Goal: Information Seeking & Learning: Learn about a topic

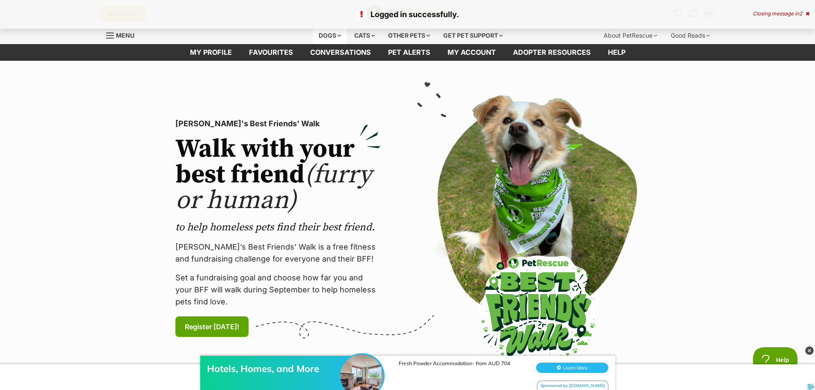
click at [327, 33] on div "Dogs" at bounding box center [330, 35] width 34 height 17
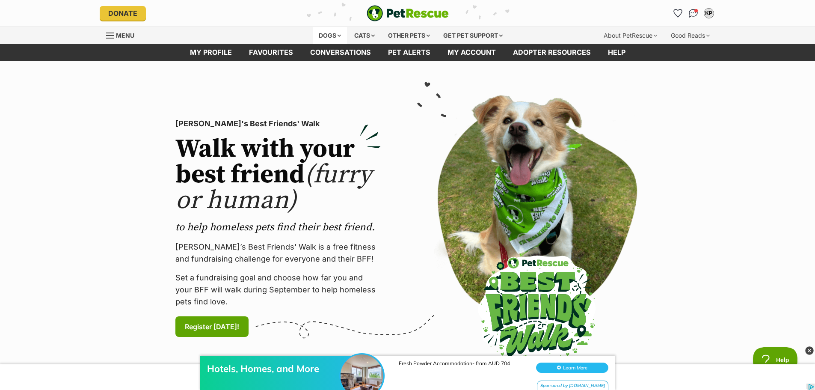
click at [335, 30] on div "Dogs" at bounding box center [330, 35] width 34 height 17
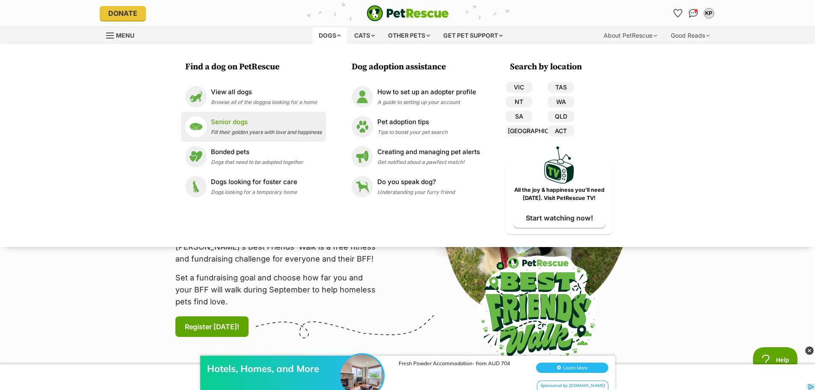
click at [241, 129] on span "Fill their golden years with love and happiness" at bounding box center [266, 132] width 111 height 6
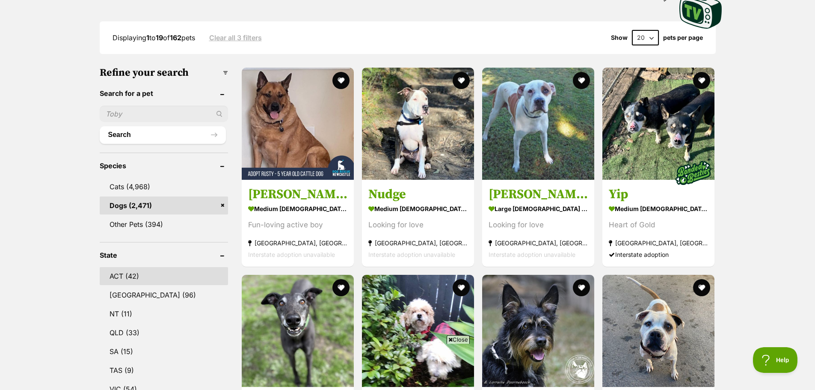
scroll to position [214, 0]
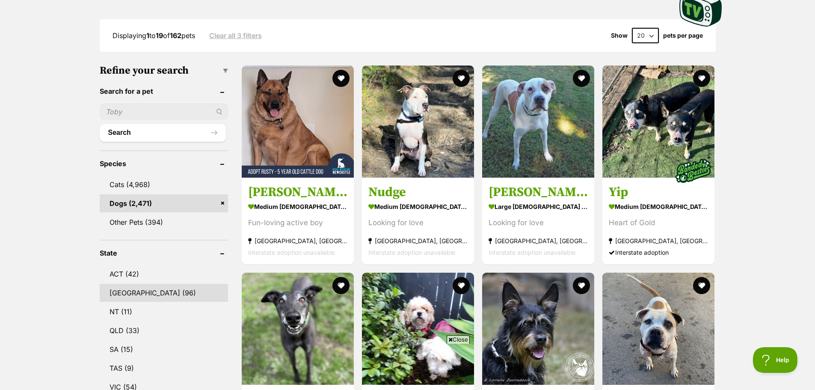
click at [131, 290] on link "NSW (96)" at bounding box center [164, 293] width 128 height 18
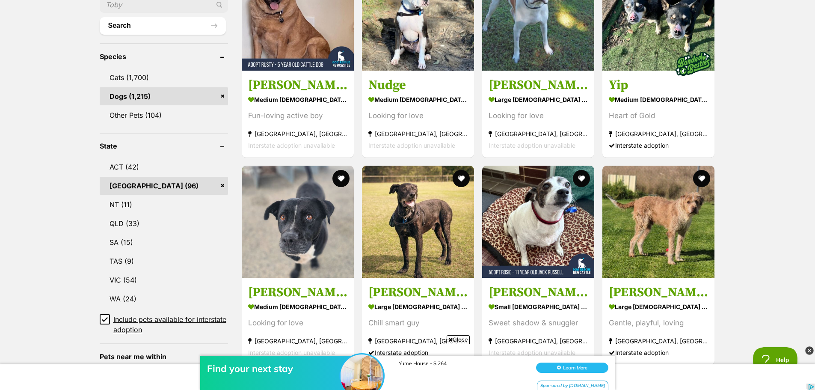
scroll to position [342, 0]
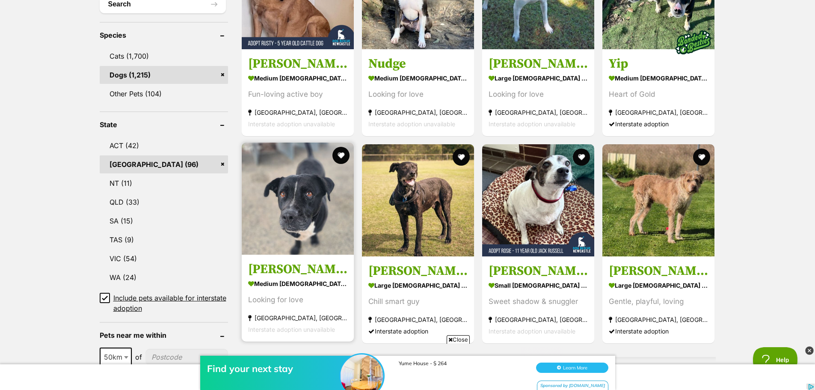
click at [289, 265] on h3 "[PERSON_NAME]" at bounding box center [297, 269] width 99 height 16
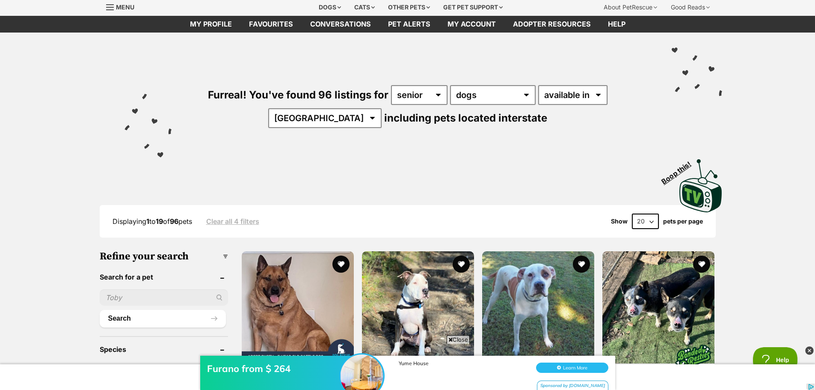
scroll to position [43, 0]
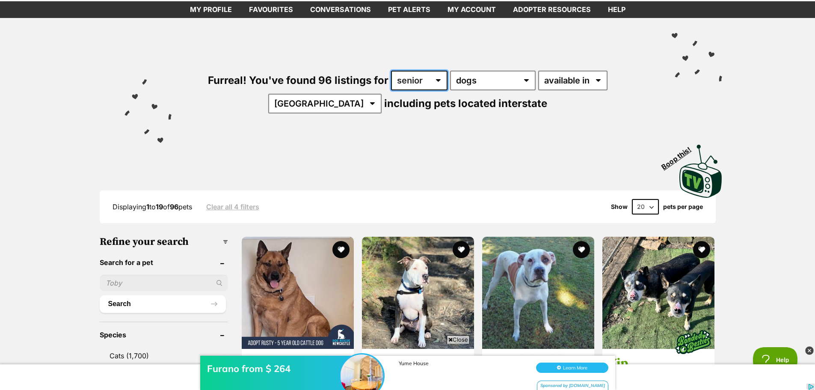
click at [428, 83] on select "any age puppy adult senior" at bounding box center [419, 81] width 56 height 20
select select "adult"
click at [391, 71] on select "any age puppy adult senior" at bounding box center [419, 81] width 56 height 20
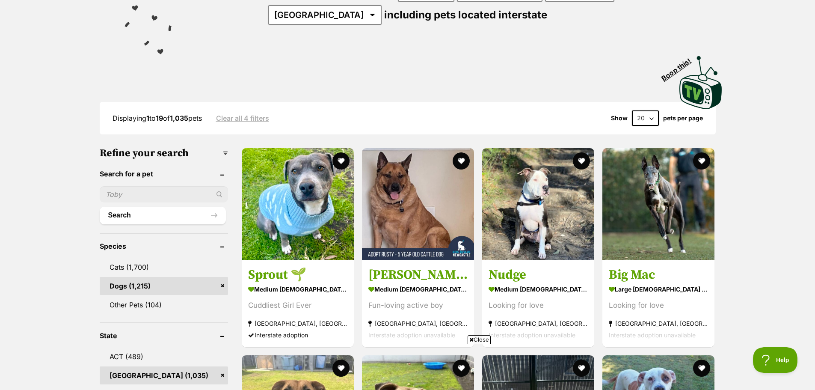
scroll to position [43, 0]
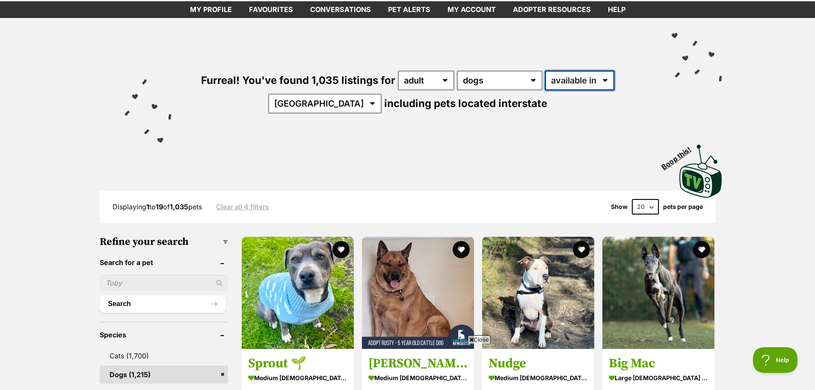
click at [579, 84] on select "available in located in" at bounding box center [579, 81] width 69 height 20
select select "disabled"
click at [545, 71] on select "available in located in" at bounding box center [579, 81] width 69 height 20
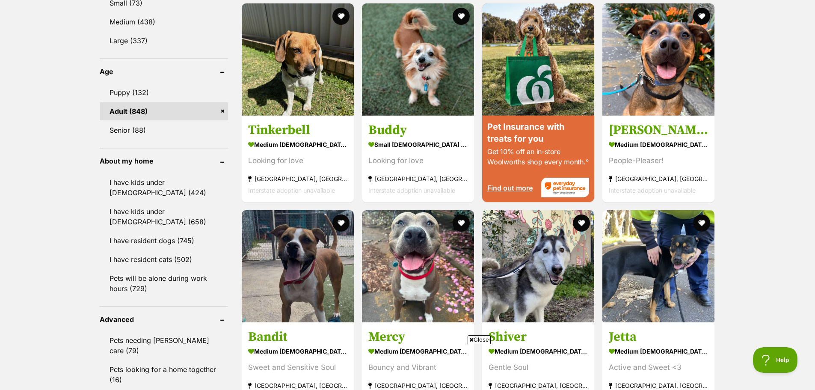
scroll to position [856, 0]
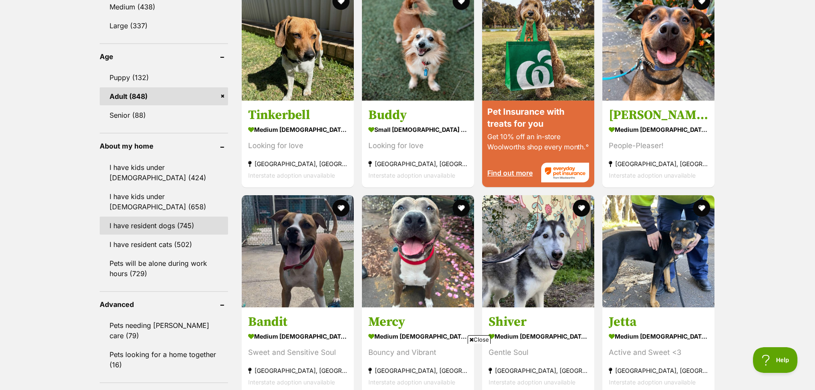
click at [155, 222] on link "I have resident dogs (745)" at bounding box center [164, 226] width 128 height 18
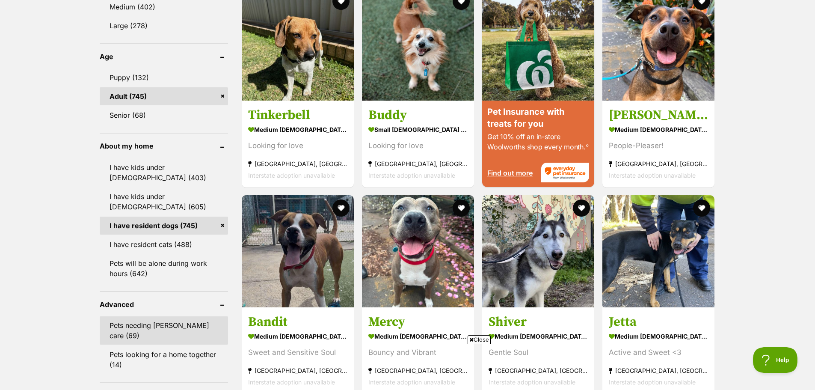
click at [158, 324] on link "Pets needing [PERSON_NAME] care (69)" at bounding box center [164, 330] width 128 height 28
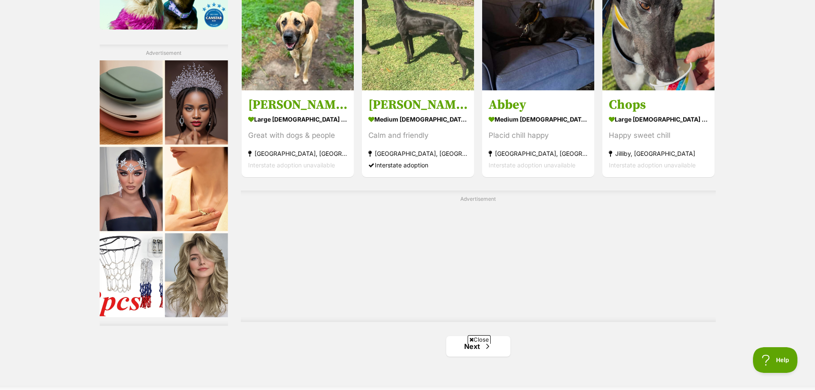
scroll to position [1498, 0]
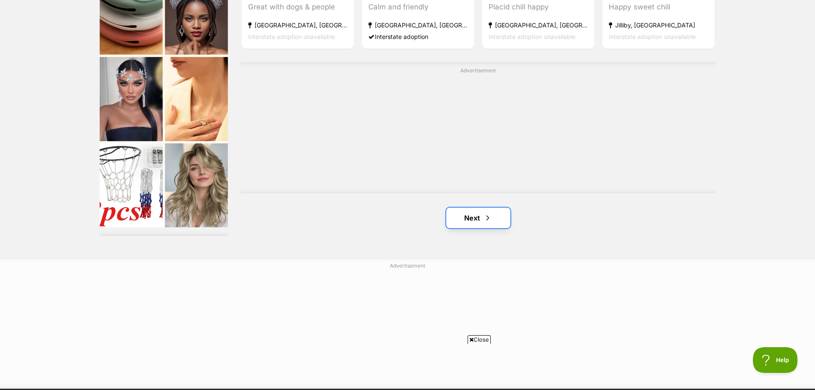
click at [476, 218] on link "Next" at bounding box center [478, 218] width 64 height 21
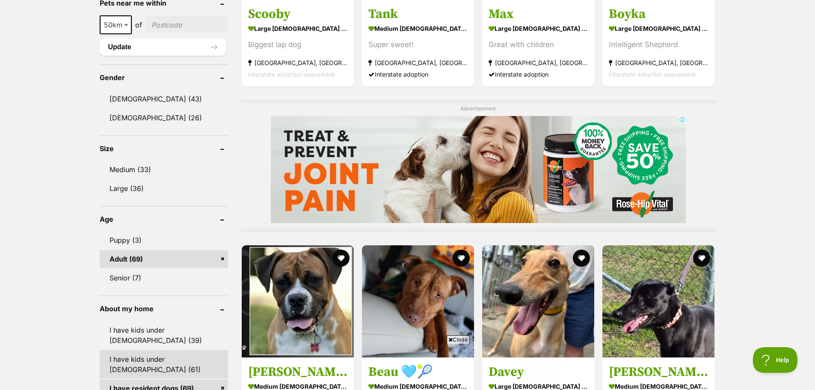
scroll to position [728, 0]
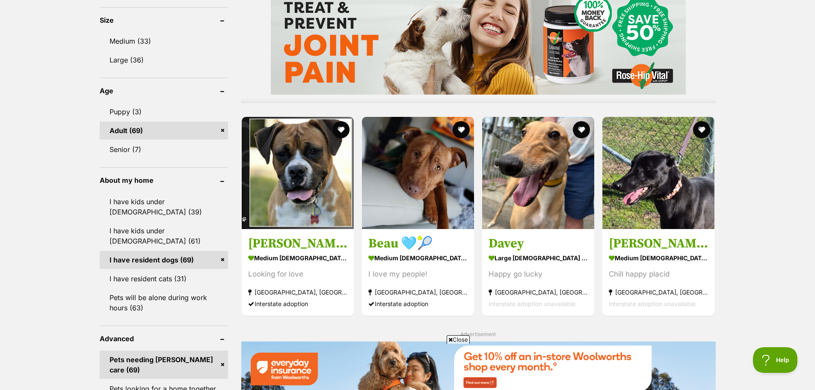
click at [220, 251] on link "I have resident dogs (69)" at bounding box center [164, 260] width 128 height 18
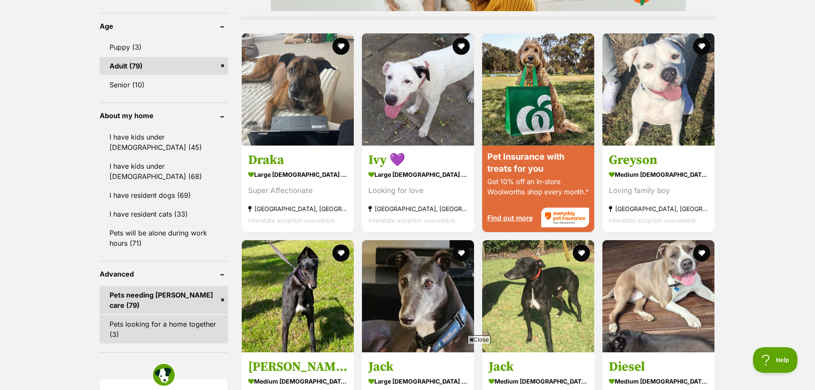
scroll to position [813, 0]
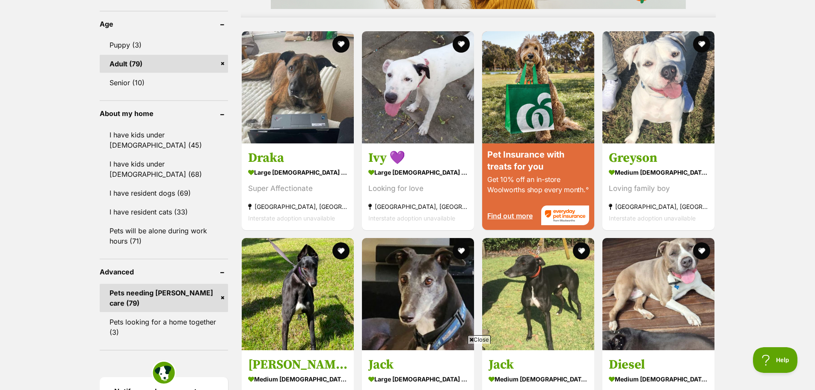
click at [223, 284] on link "Pets needing foster care (79)" at bounding box center [164, 298] width 128 height 28
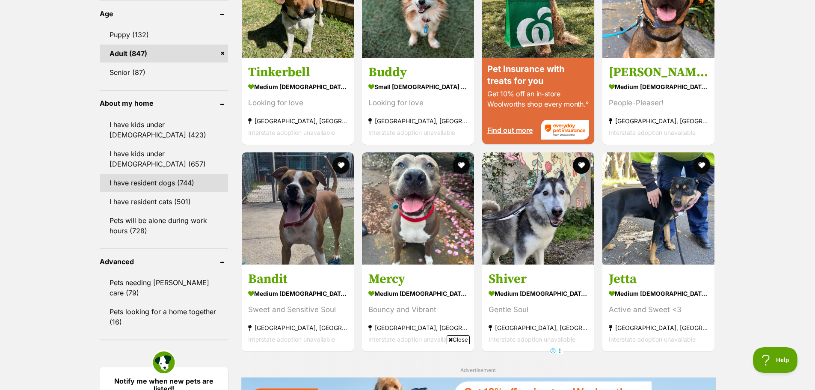
click at [174, 184] on link "I have resident dogs (744)" at bounding box center [164, 183] width 128 height 18
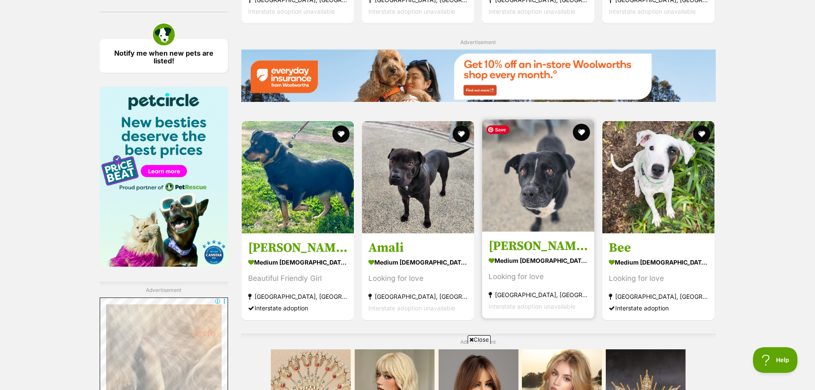
scroll to position [1241, 0]
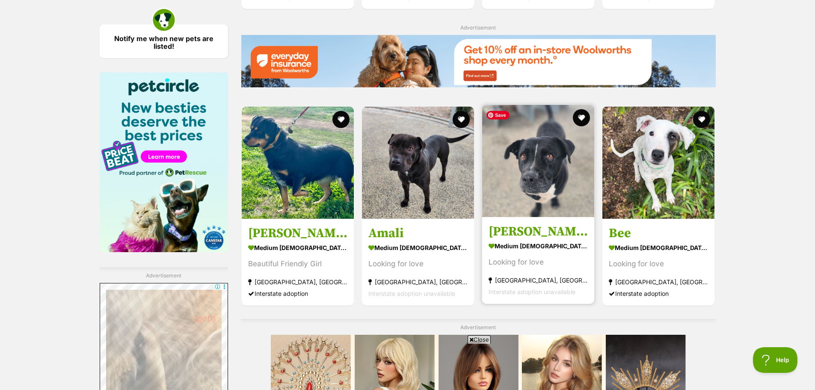
click at [524, 190] on img at bounding box center [538, 161] width 112 height 112
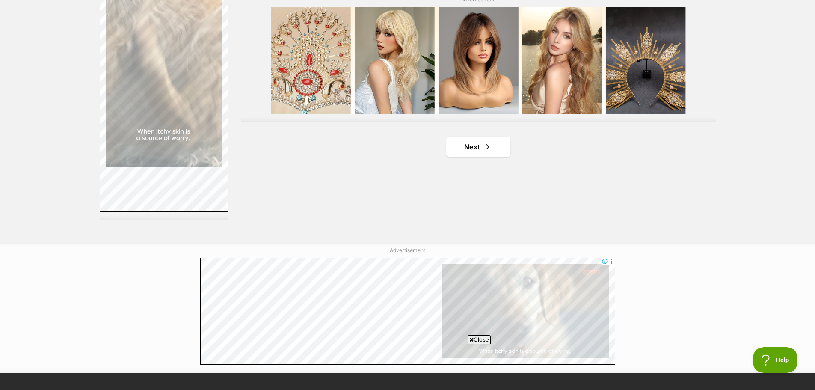
scroll to position [1584, 0]
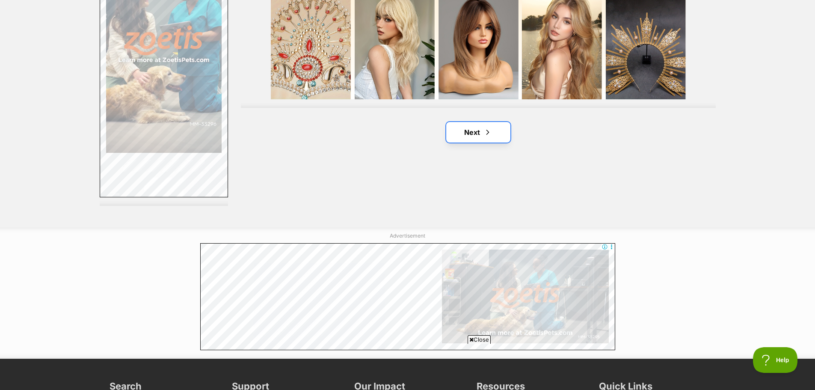
click at [493, 130] on link "Next" at bounding box center [478, 132] width 64 height 21
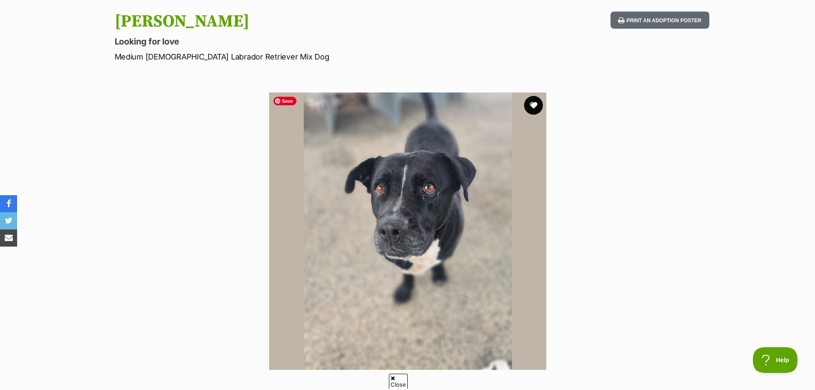
click at [541, 101] on button "favourite" at bounding box center [533, 105] width 19 height 19
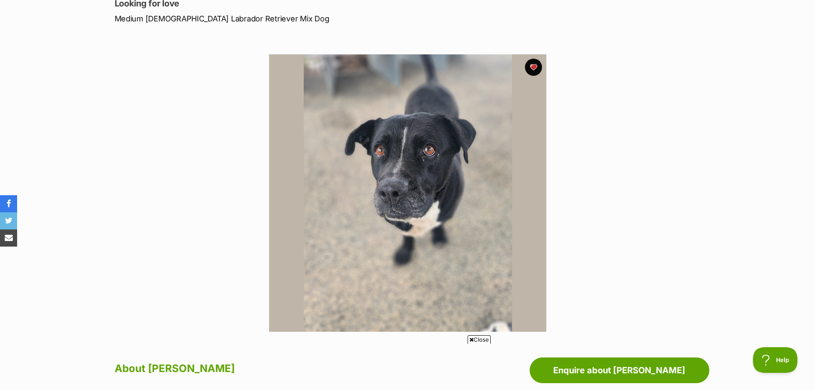
scroll to position [171, 0]
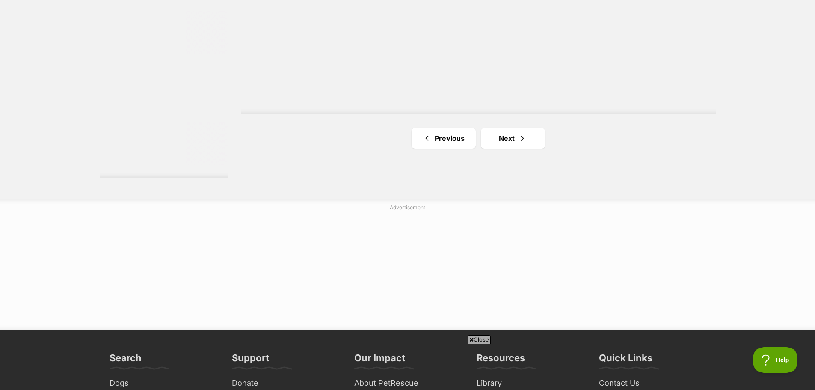
scroll to position [1584, 0]
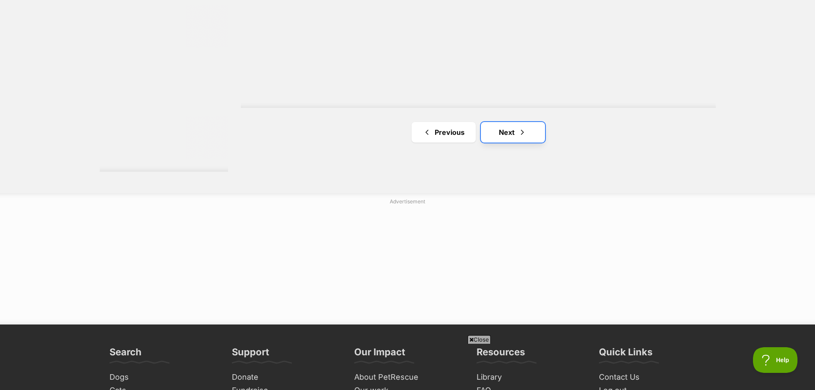
click at [494, 133] on link "Next" at bounding box center [513, 132] width 64 height 21
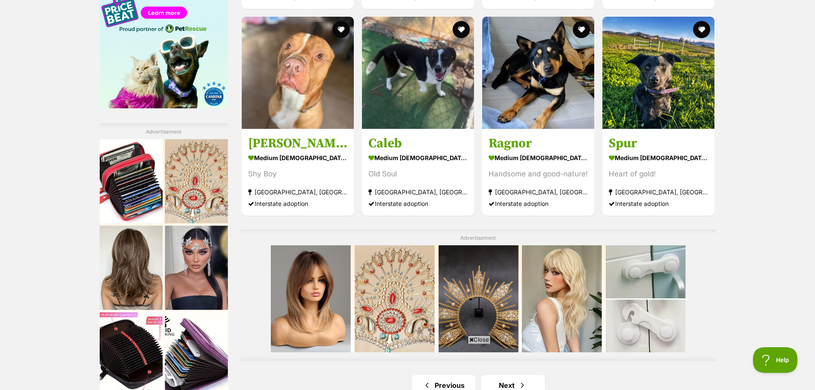
scroll to position [1541, 0]
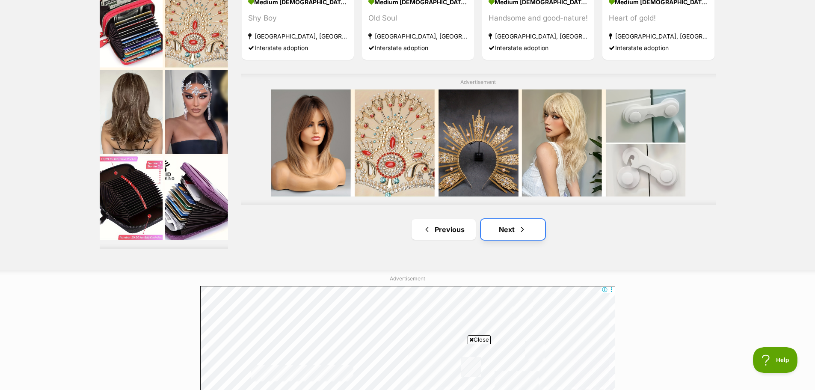
click at [526, 225] on span "Next page" at bounding box center [522, 229] width 9 height 10
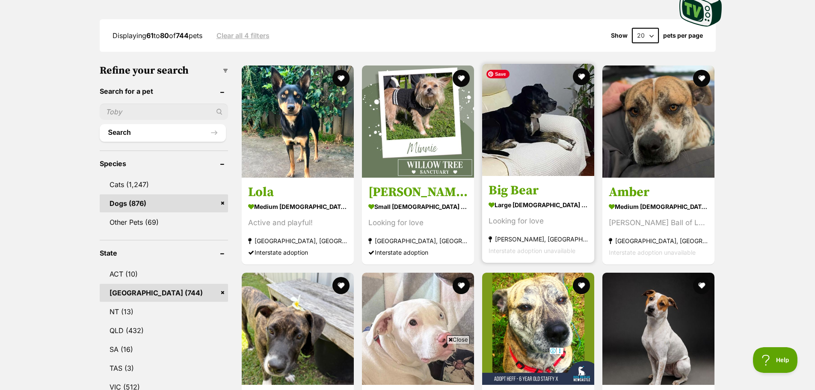
click at [553, 147] on img at bounding box center [538, 120] width 112 height 112
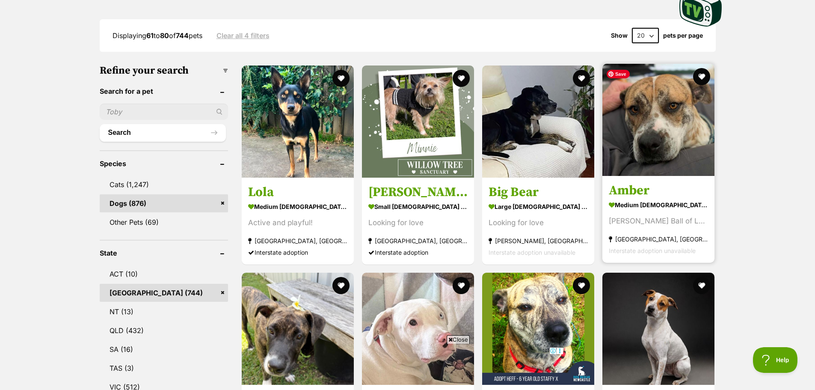
click at [672, 151] on img at bounding box center [659, 120] width 112 height 112
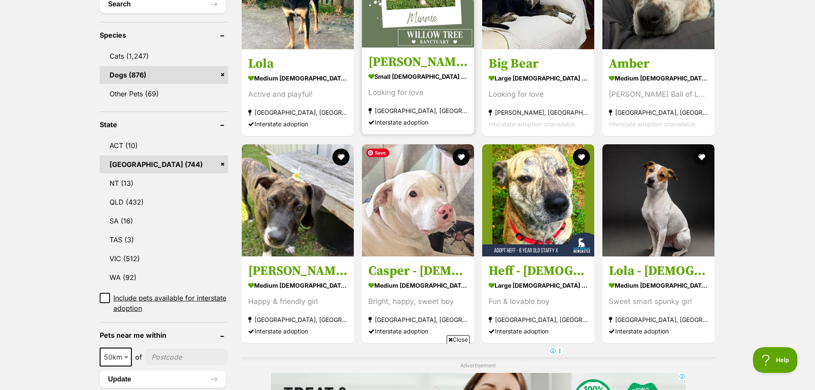
scroll to position [385, 0]
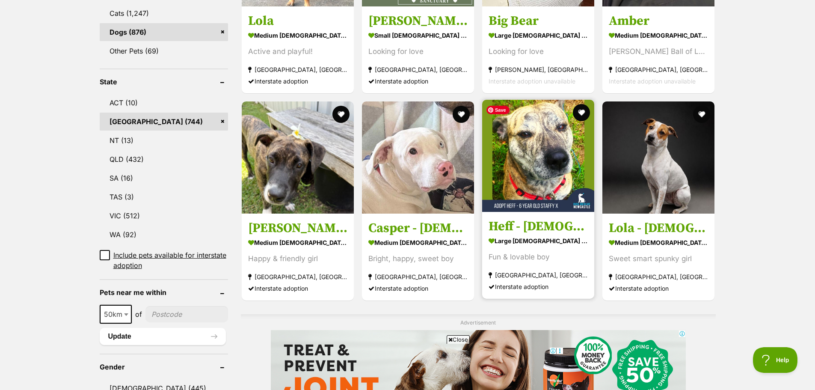
click at [535, 161] on img at bounding box center [538, 156] width 112 height 112
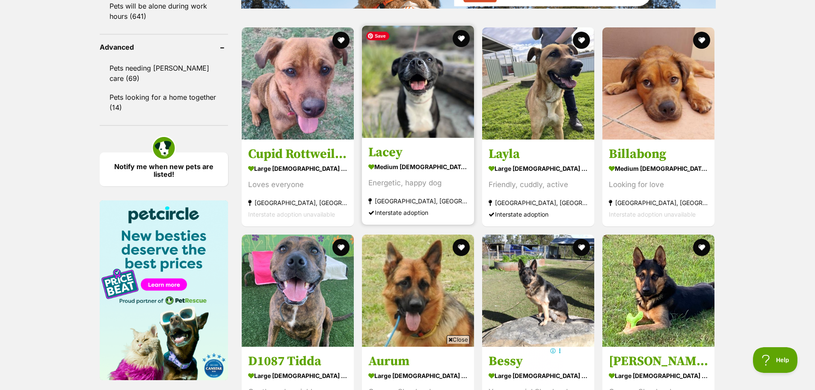
scroll to position [1198, 0]
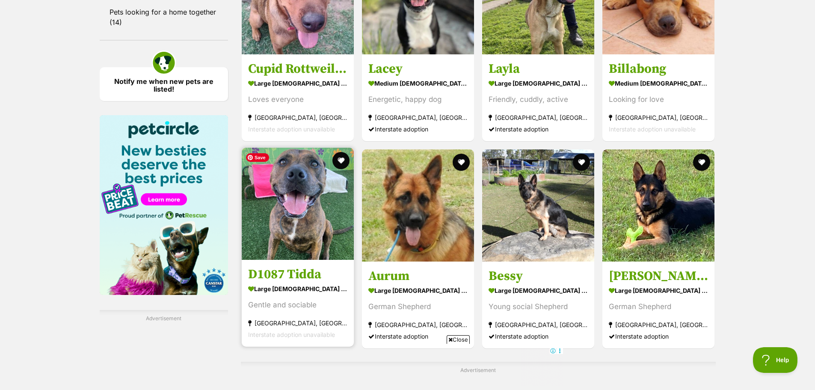
click at [309, 213] on img at bounding box center [298, 204] width 112 height 112
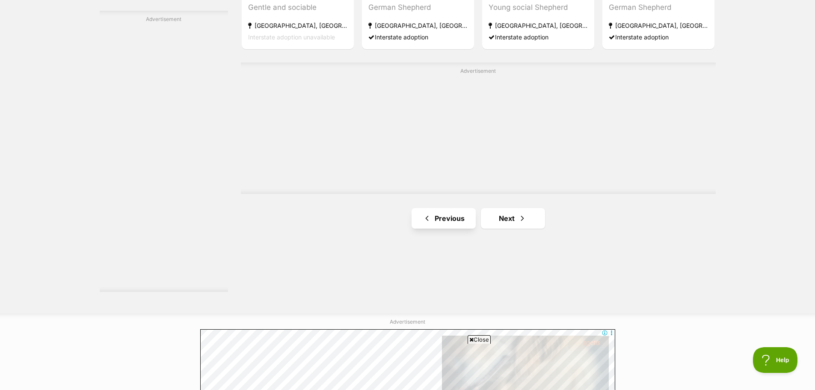
scroll to position [1498, 0]
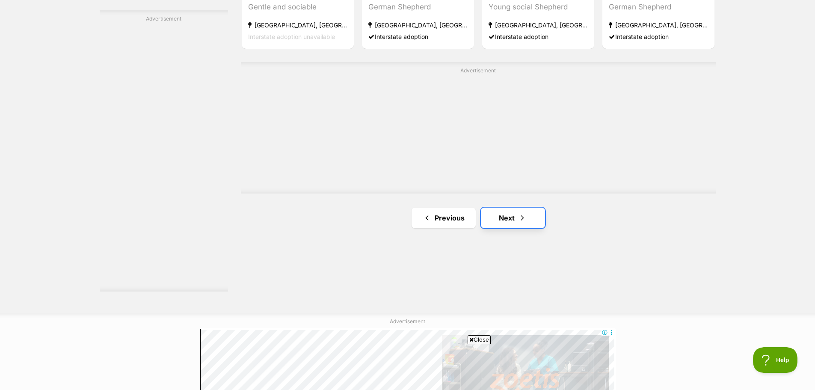
click at [497, 220] on link "Next" at bounding box center [513, 218] width 64 height 21
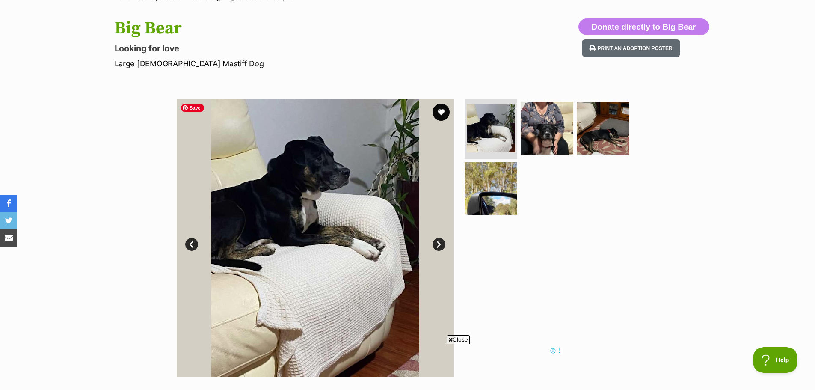
scroll to position [86, 0]
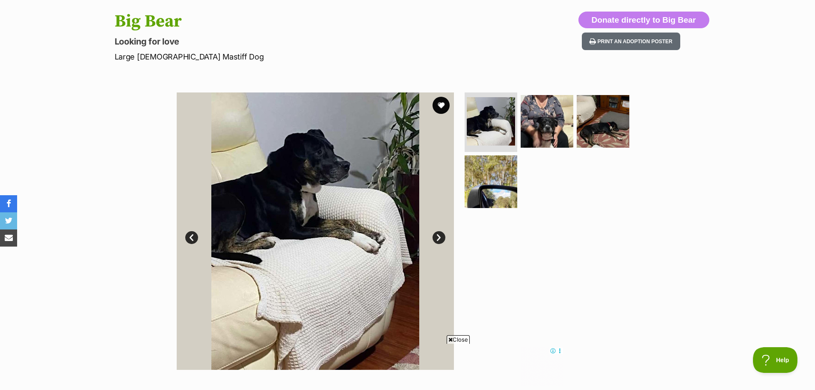
click at [439, 235] on link "Next" at bounding box center [439, 237] width 13 height 13
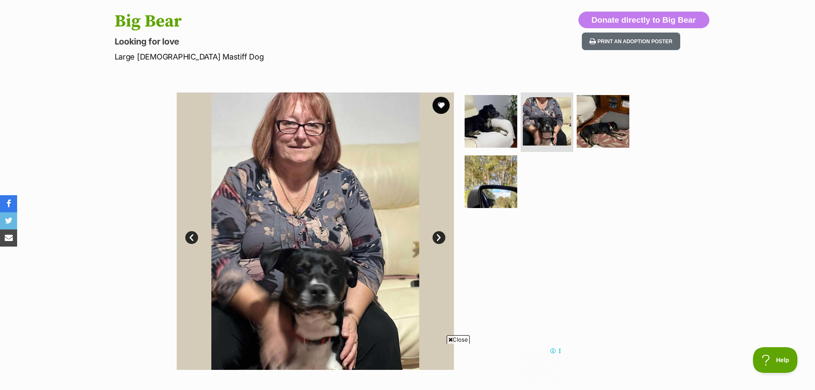
click at [439, 235] on link "Next" at bounding box center [439, 237] width 13 height 13
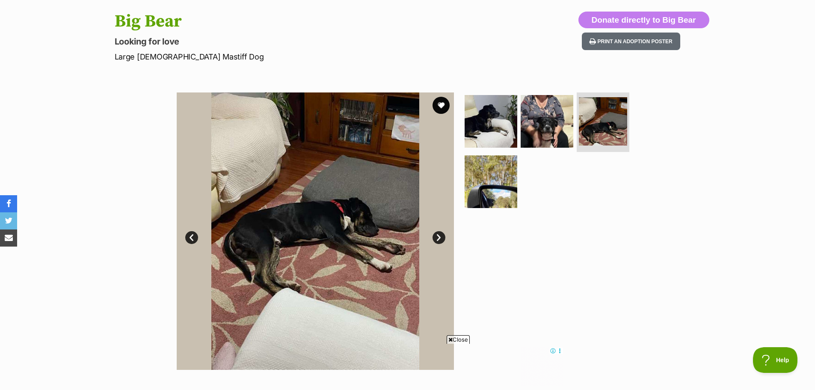
click at [439, 235] on link "Next" at bounding box center [439, 237] width 13 height 13
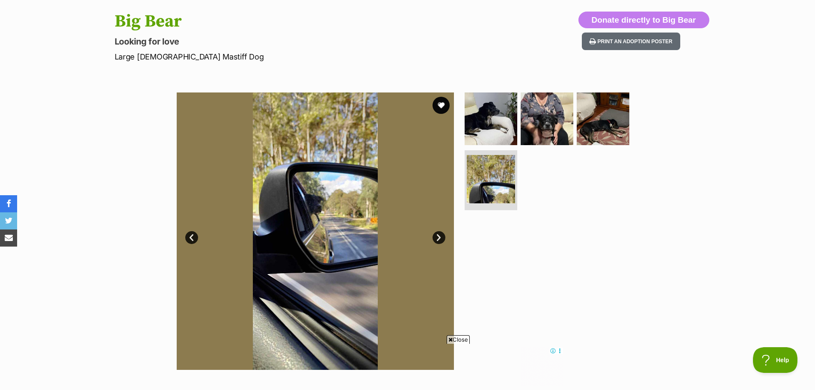
click at [439, 235] on link "Next" at bounding box center [439, 237] width 13 height 13
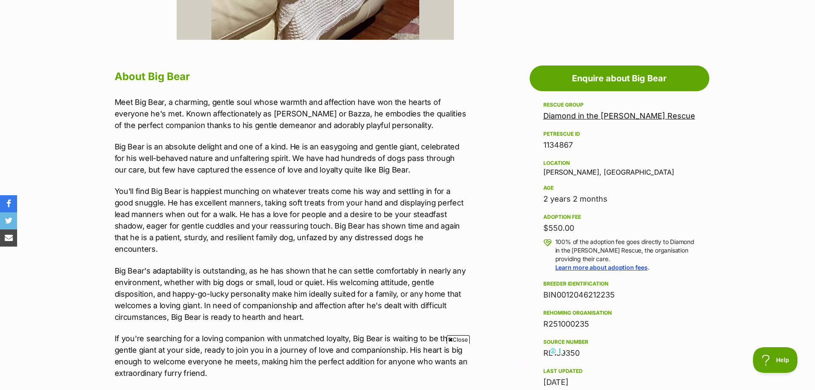
scroll to position [428, 0]
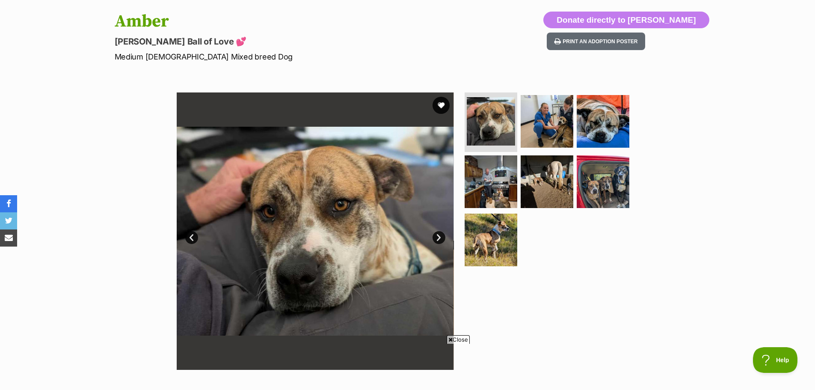
click at [437, 238] on link "Next" at bounding box center [439, 237] width 13 height 13
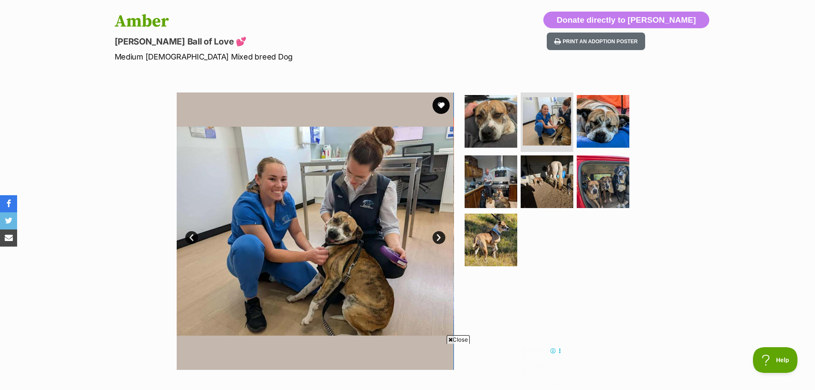
click at [437, 238] on link "Next" at bounding box center [439, 237] width 13 height 13
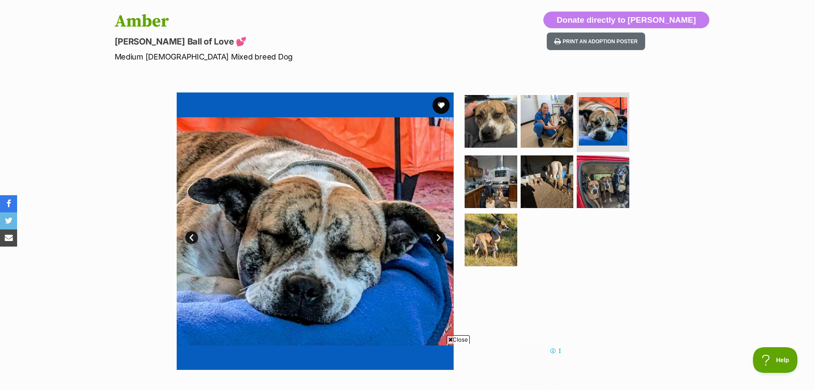
click at [437, 238] on link "Next" at bounding box center [439, 237] width 13 height 13
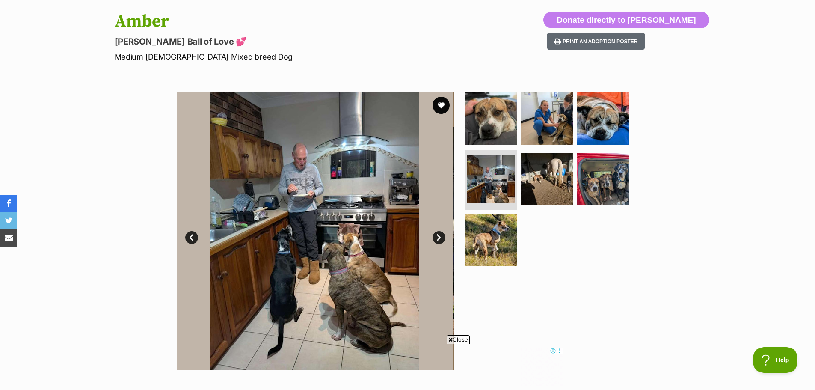
scroll to position [128, 0]
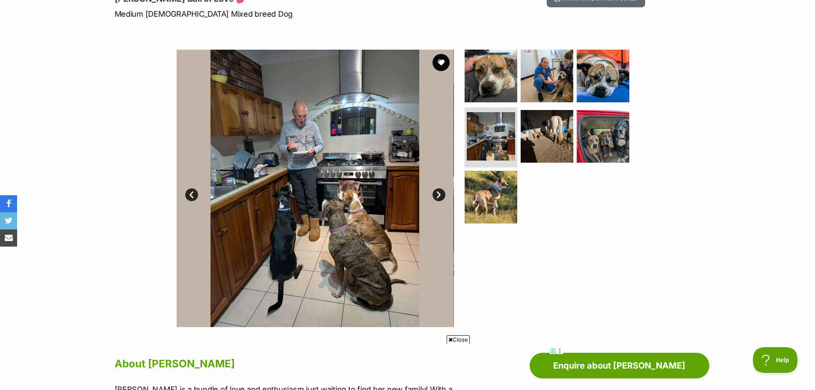
click at [440, 190] on link "Next" at bounding box center [439, 194] width 13 height 13
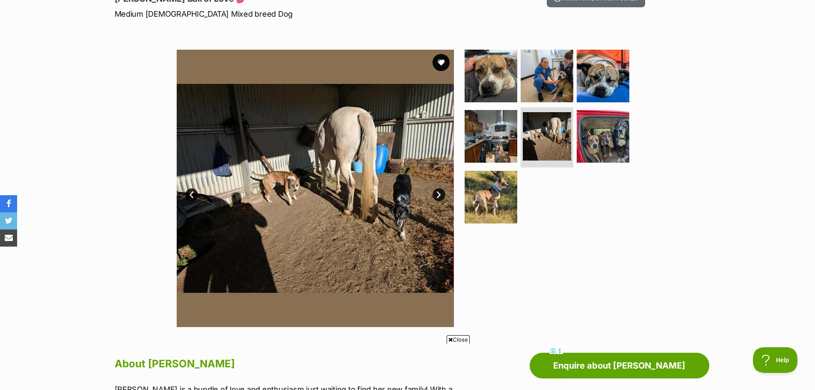
click at [440, 190] on link "Next" at bounding box center [439, 194] width 13 height 13
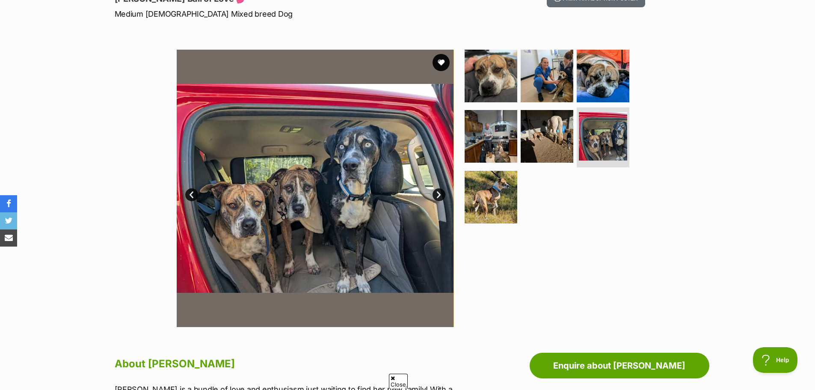
click at [440, 190] on link "Next" at bounding box center [439, 194] width 13 height 13
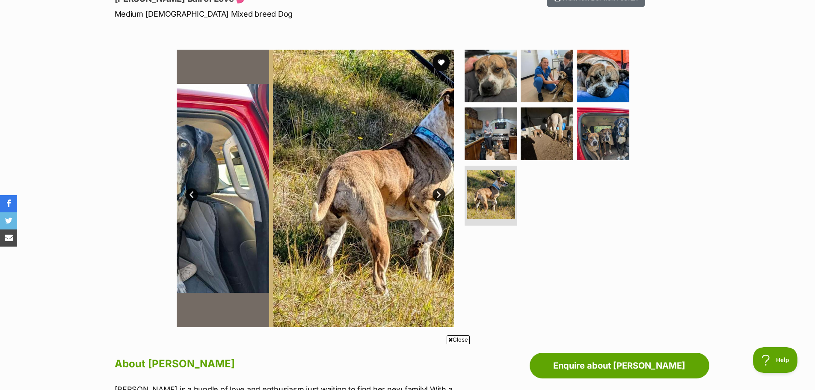
scroll to position [0, 0]
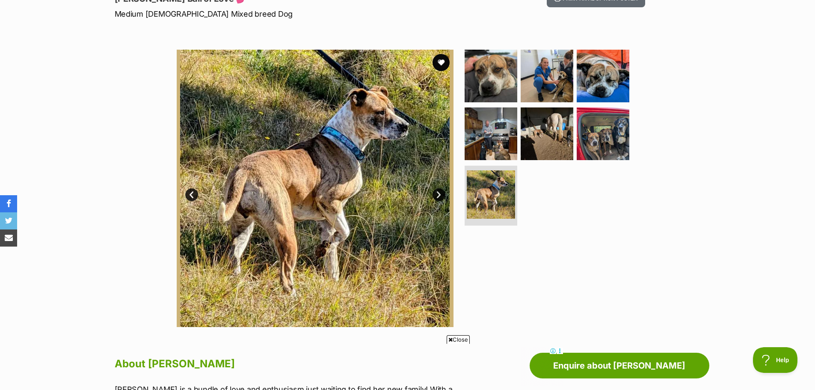
click at [440, 190] on link "Next" at bounding box center [439, 194] width 13 height 13
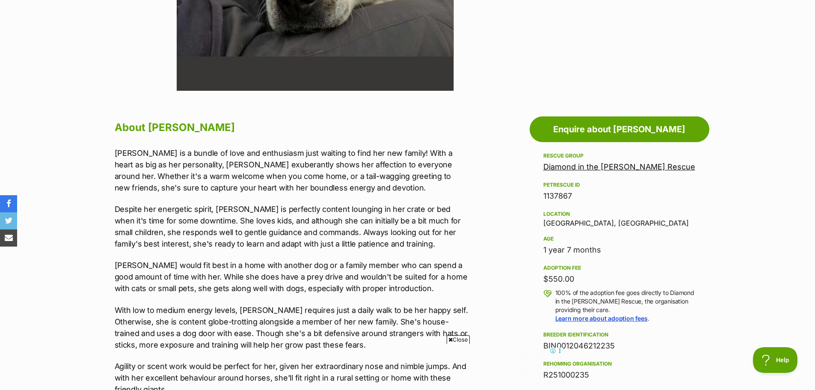
scroll to position [385, 0]
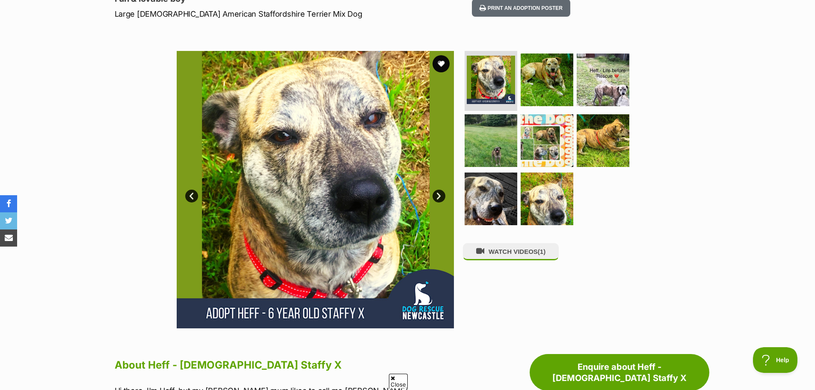
click at [442, 197] on link "Next" at bounding box center [439, 196] width 13 height 13
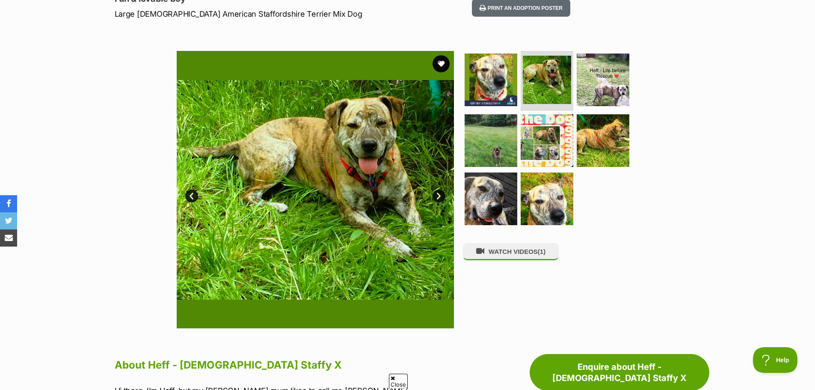
click at [442, 197] on link "Next" at bounding box center [439, 196] width 13 height 13
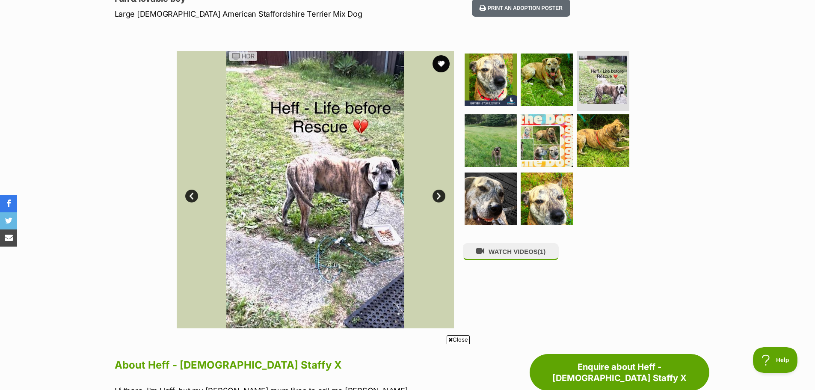
click at [442, 197] on link "Next" at bounding box center [439, 196] width 13 height 13
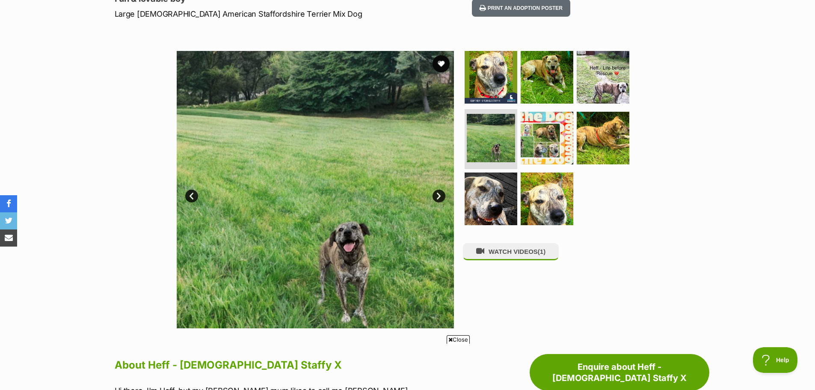
click at [442, 197] on link "Next" at bounding box center [439, 196] width 13 height 13
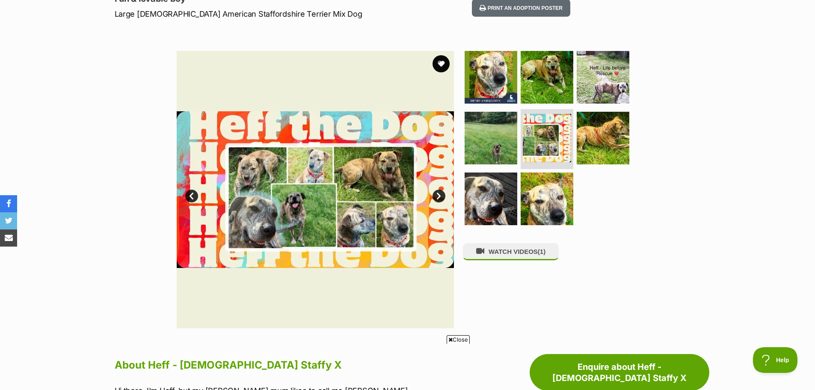
click at [442, 197] on link "Next" at bounding box center [439, 196] width 13 height 13
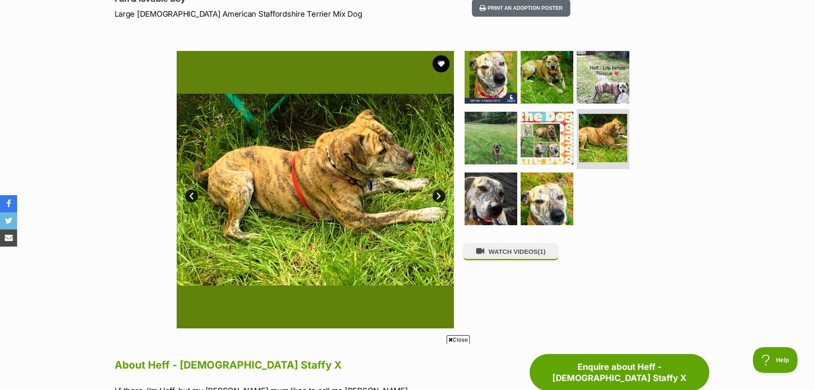
click at [442, 197] on link "Next" at bounding box center [439, 196] width 13 height 13
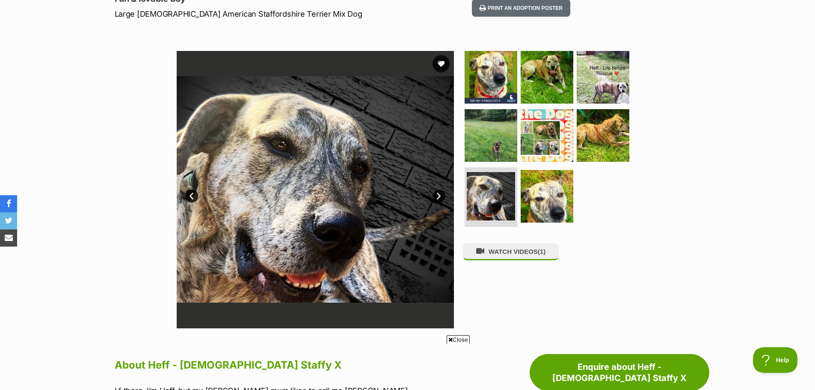
click at [442, 197] on link "Next" at bounding box center [439, 196] width 13 height 13
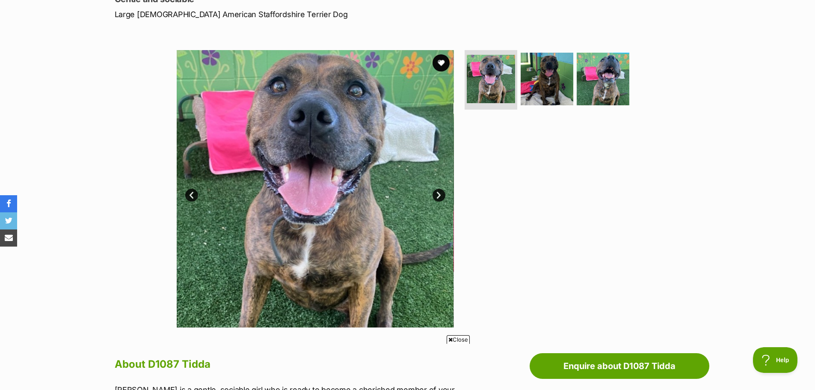
scroll to position [128, 0]
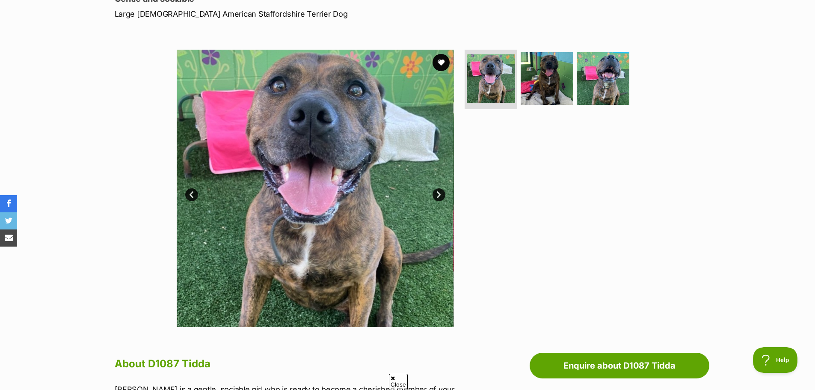
click at [439, 191] on link "Next" at bounding box center [439, 194] width 13 height 13
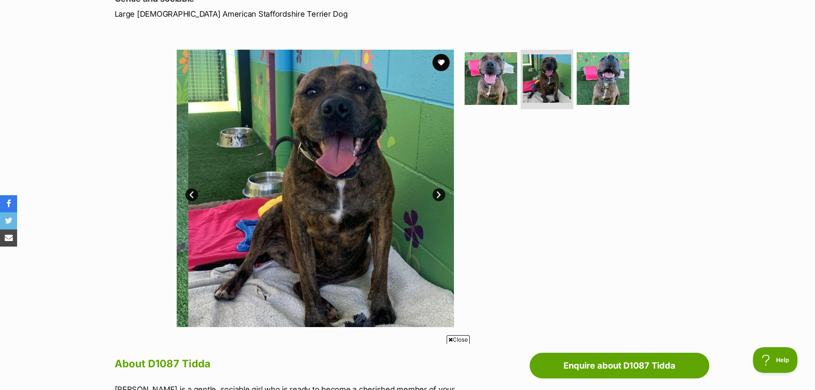
scroll to position [0, 0]
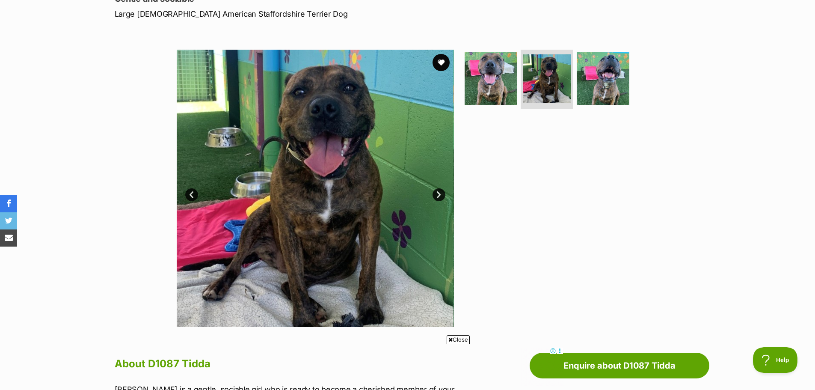
click at [439, 191] on link "Next" at bounding box center [439, 194] width 13 height 13
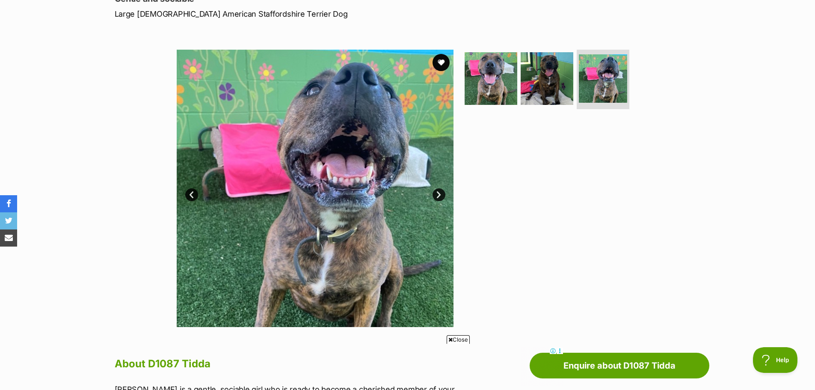
click at [439, 191] on link "Next" at bounding box center [439, 194] width 13 height 13
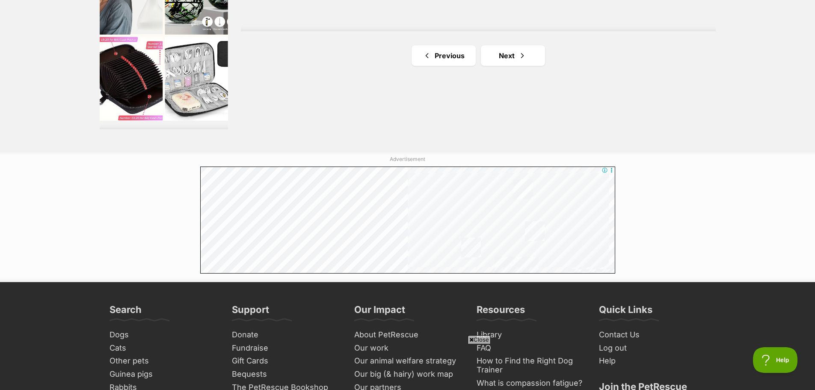
scroll to position [1669, 0]
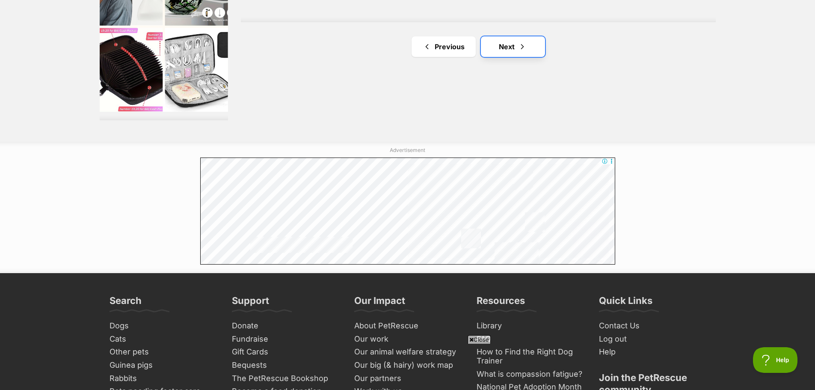
click at [518, 40] on link "Next" at bounding box center [513, 46] width 64 height 21
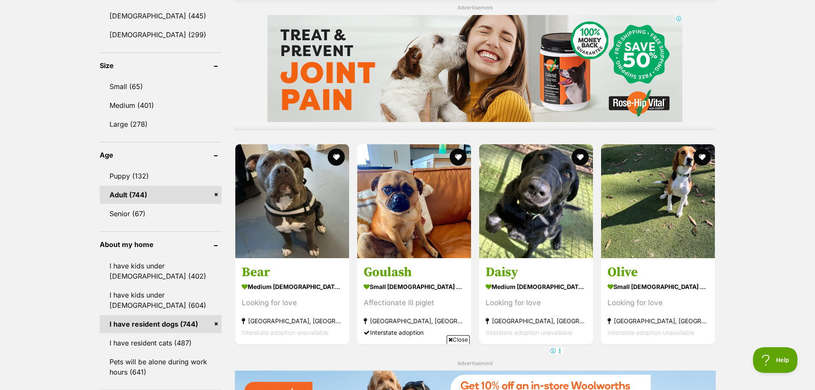
scroll to position [770, 0]
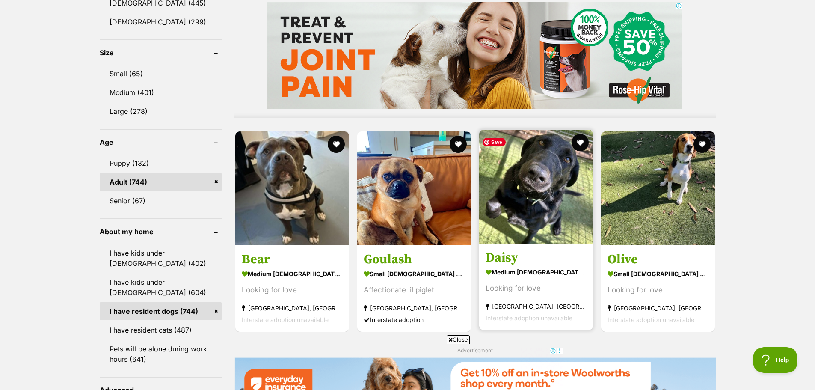
click at [497, 215] on img at bounding box center [536, 187] width 114 height 114
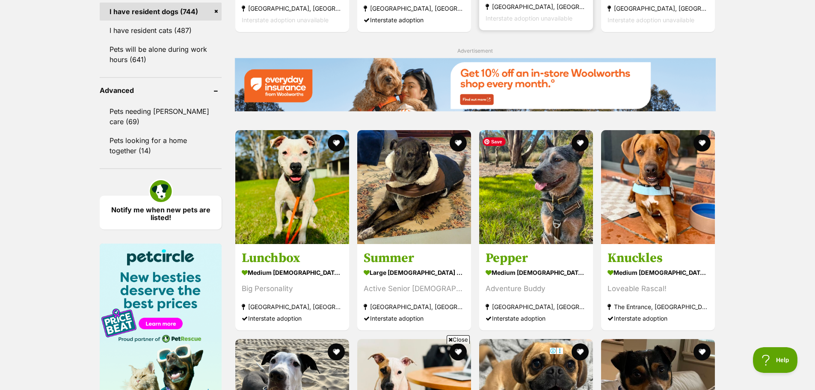
scroll to position [1113, 0]
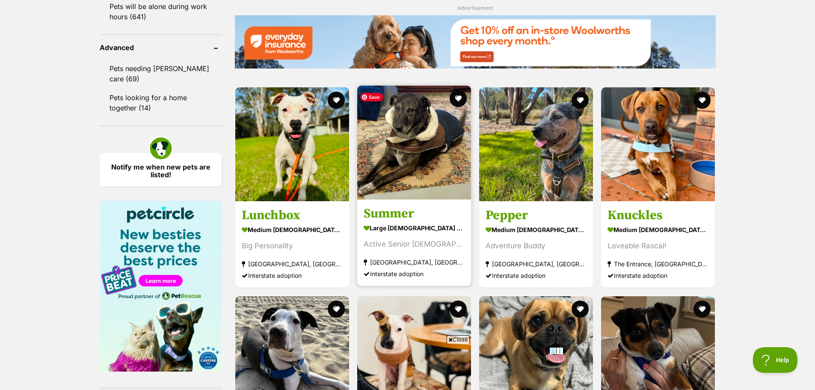
click at [422, 182] on img at bounding box center [414, 143] width 114 height 114
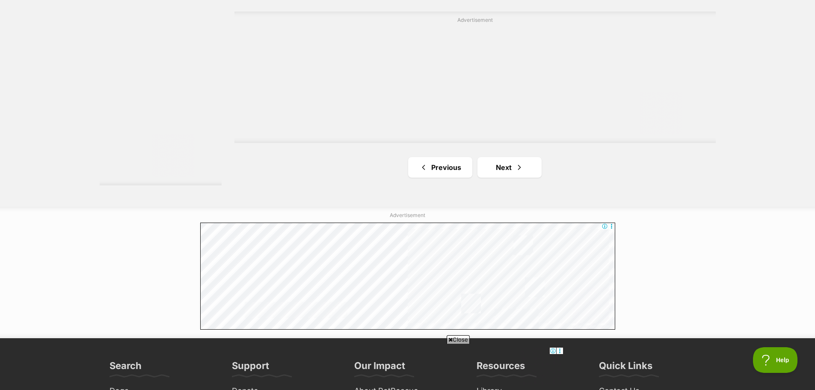
scroll to position [1626, 0]
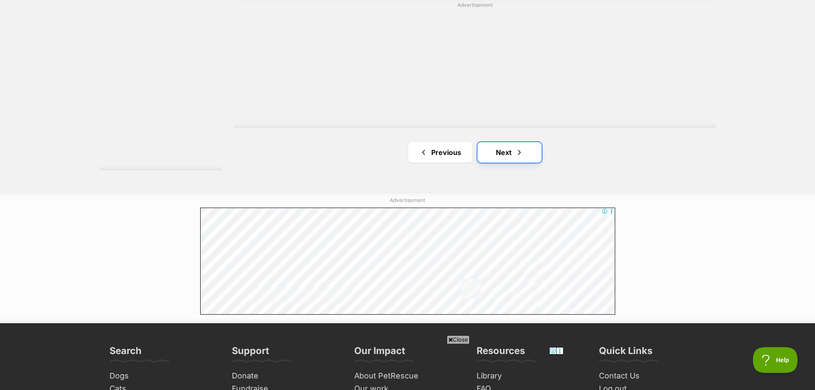
click at [515, 158] on span "Next page" at bounding box center [519, 152] width 9 height 10
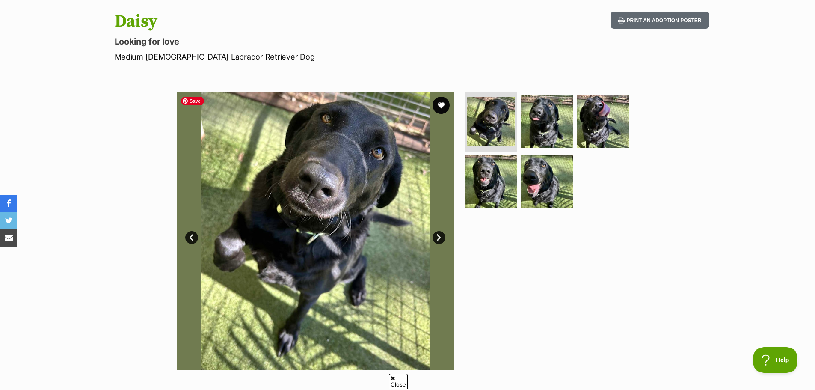
scroll to position [128, 0]
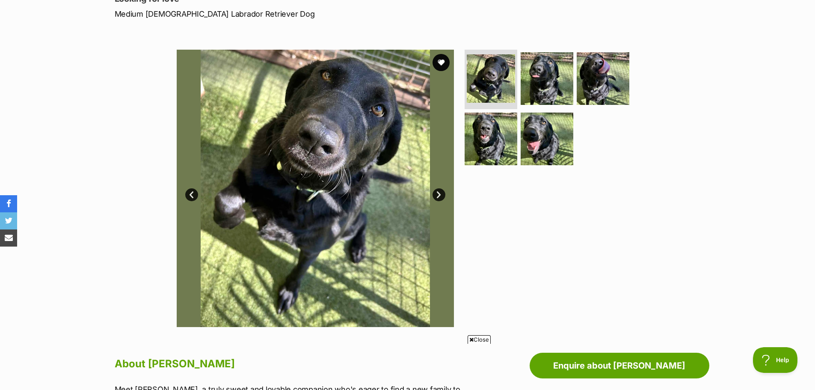
click at [443, 194] on link "Next" at bounding box center [439, 194] width 13 height 13
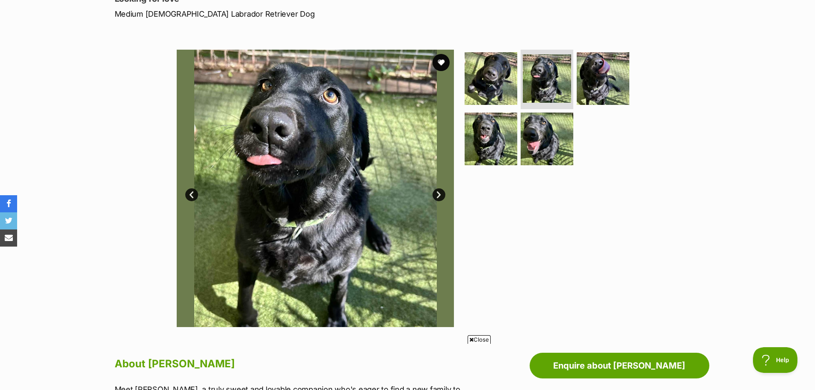
click at [443, 194] on link "Next" at bounding box center [439, 194] width 13 height 13
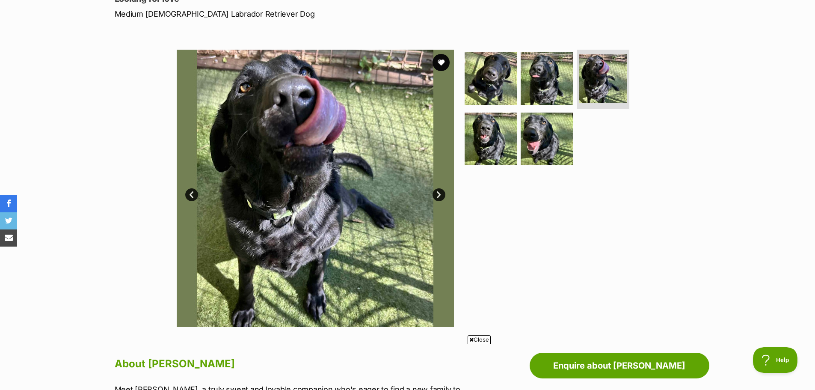
click at [443, 194] on link "Next" at bounding box center [439, 194] width 13 height 13
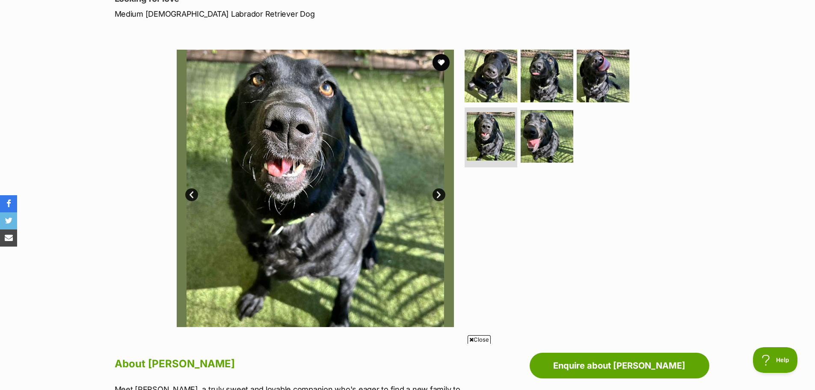
click at [443, 194] on link "Next" at bounding box center [439, 194] width 13 height 13
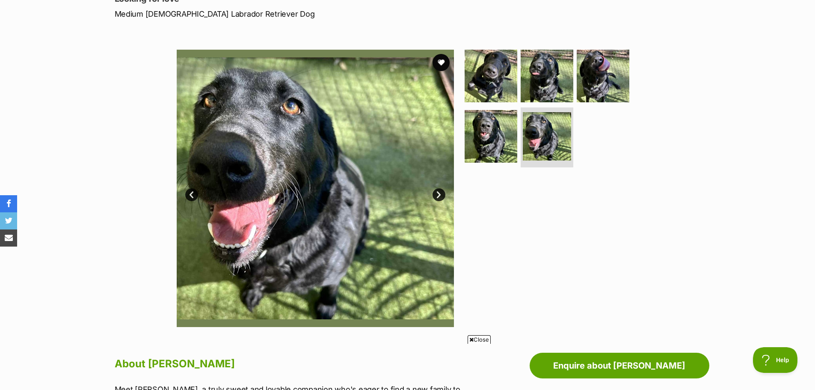
click at [443, 194] on link "Next" at bounding box center [439, 194] width 13 height 13
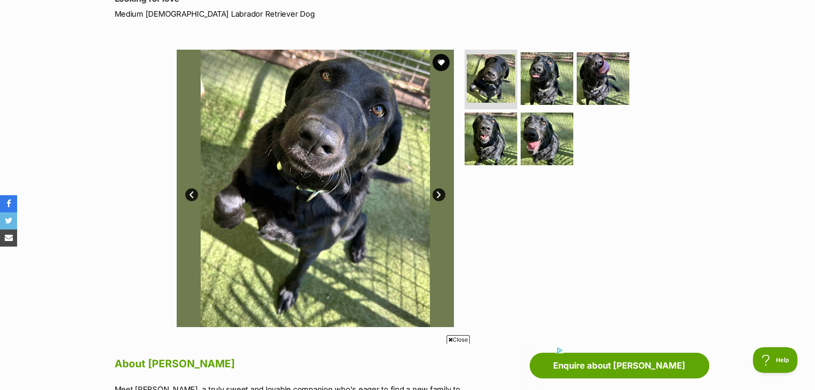
click at [443, 197] on link "Next" at bounding box center [439, 194] width 13 height 13
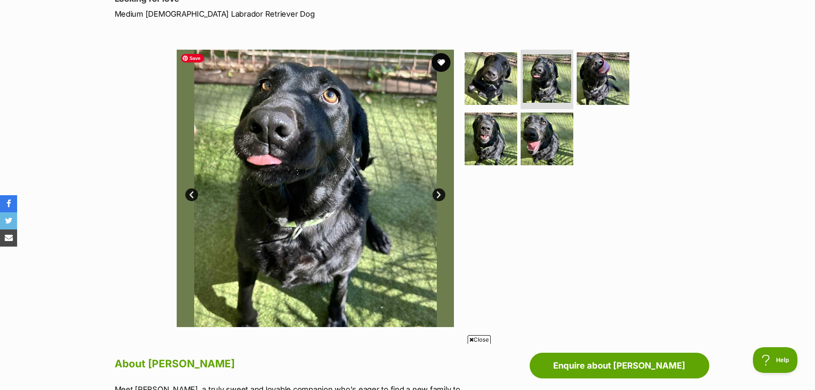
click at [439, 61] on button "favourite" at bounding box center [441, 62] width 19 height 19
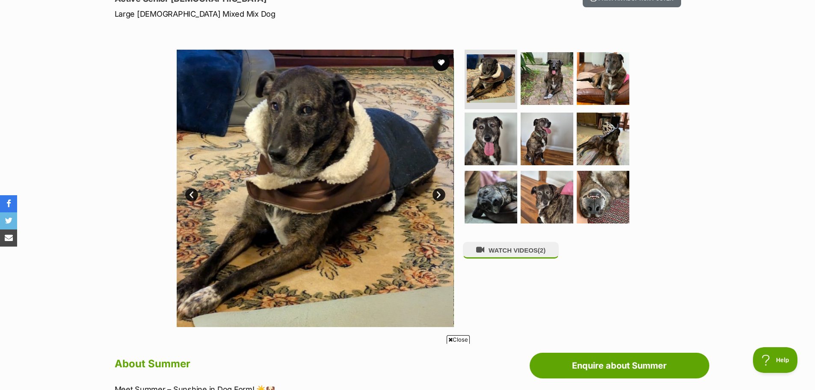
click at [439, 188] on link "Next" at bounding box center [439, 194] width 13 height 13
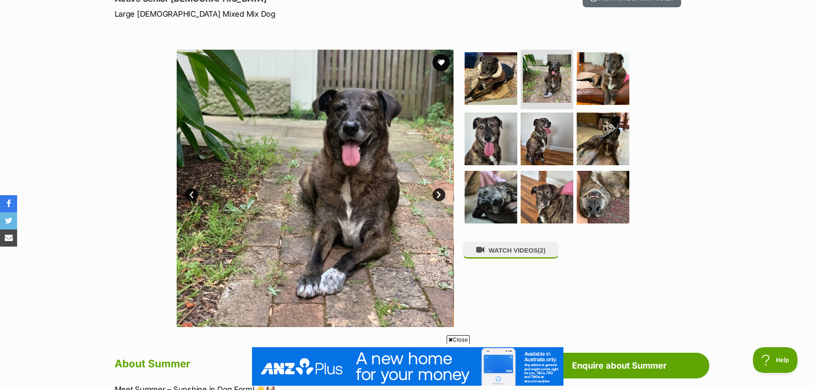
click at [439, 188] on link "Next" at bounding box center [439, 194] width 13 height 13
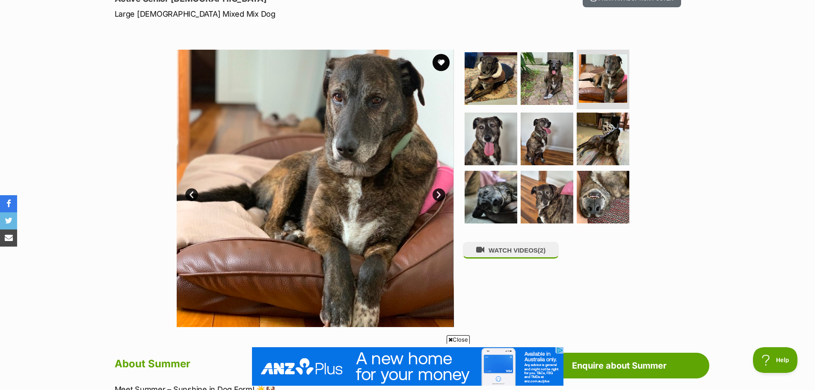
click at [439, 188] on link "Next" at bounding box center [439, 194] width 13 height 13
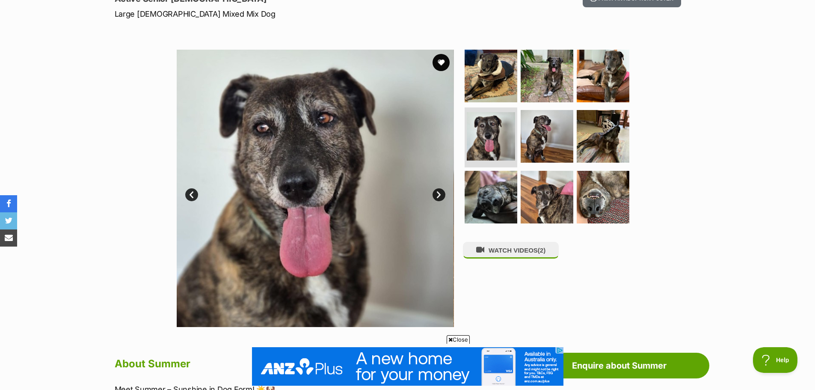
click at [439, 188] on link "Next" at bounding box center [439, 194] width 13 height 13
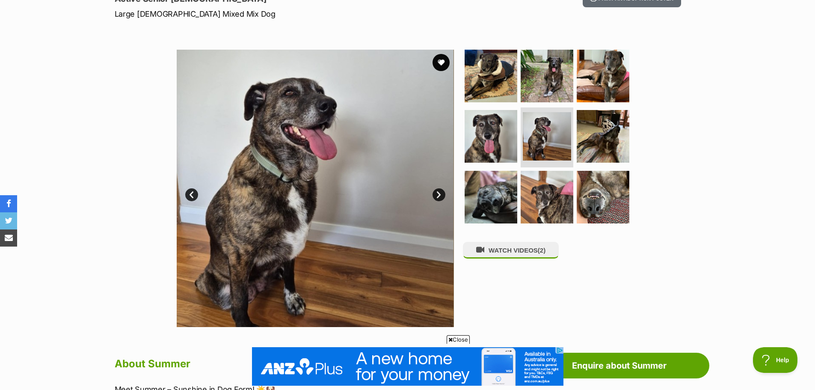
click at [439, 188] on link "Next" at bounding box center [439, 194] width 13 height 13
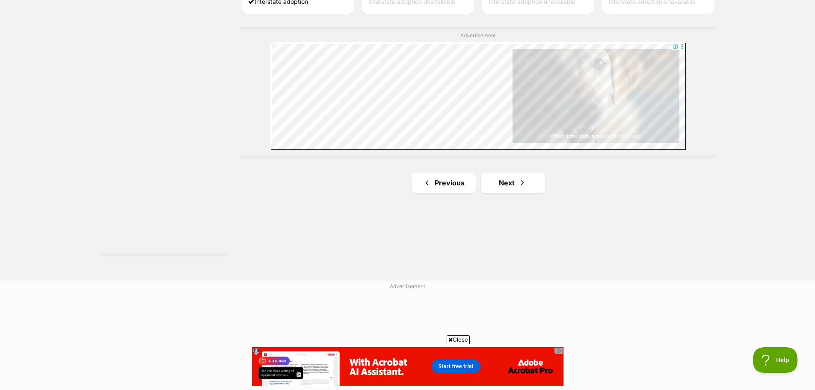
scroll to position [1541, 0]
